Goal: Information Seeking & Learning: Understand process/instructions

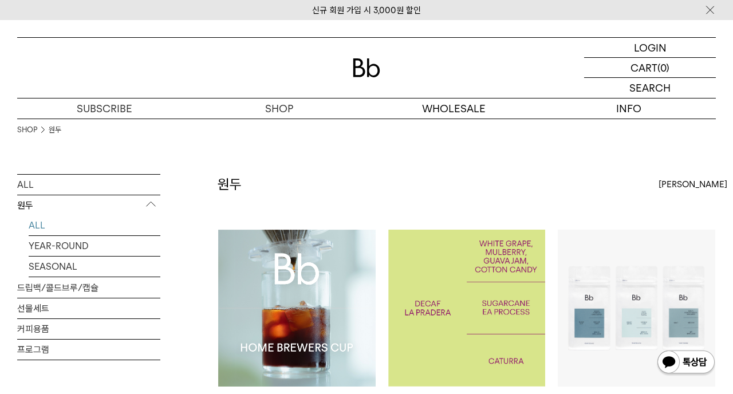
scroll to position [198, 0]
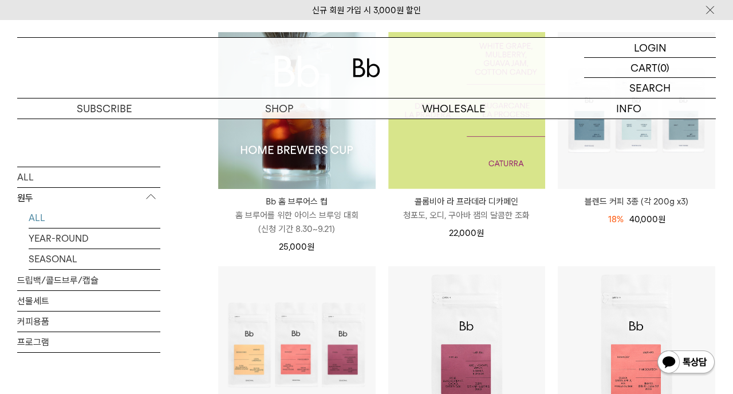
click at [471, 173] on img at bounding box center [466, 110] width 157 height 157
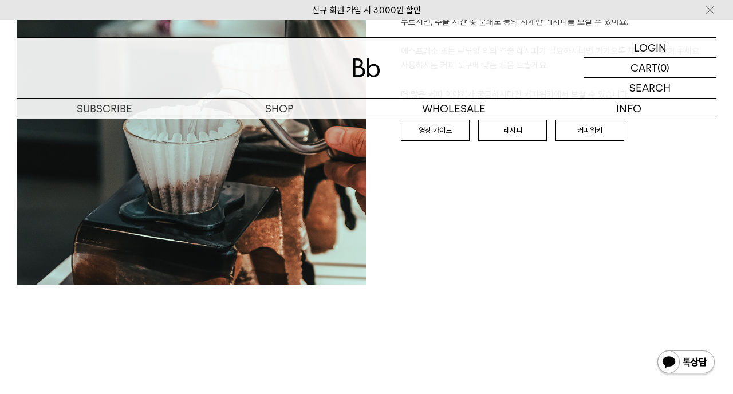
scroll to position [1224, 0]
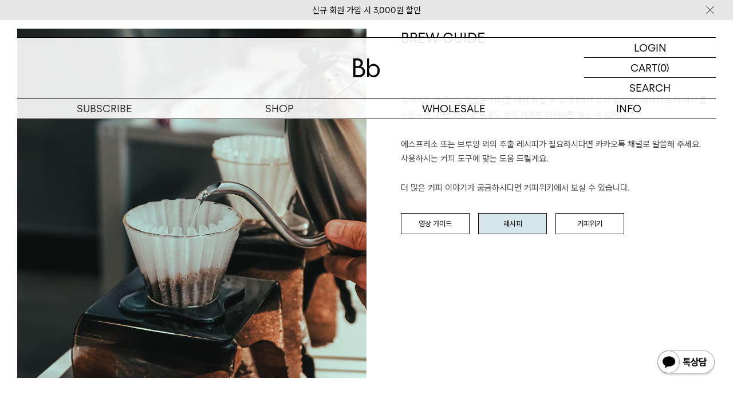
click at [511, 216] on link "레시피" at bounding box center [512, 224] width 69 height 22
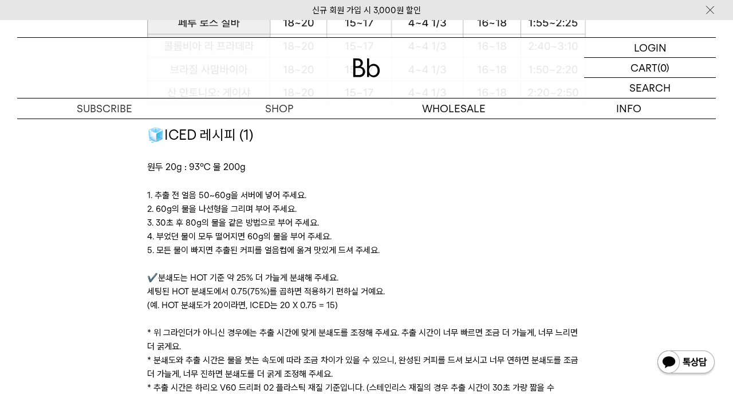
scroll to position [1515, 0]
click at [512, 215] on p "3. 30초 후 80g의 물을 같은 방법으로 부어 주세요." at bounding box center [366, 222] width 439 height 14
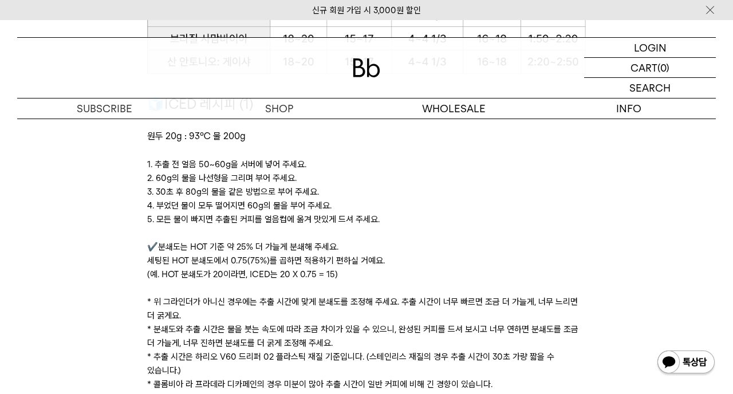
scroll to position [1543, 0]
